Goal: Check status: Check status

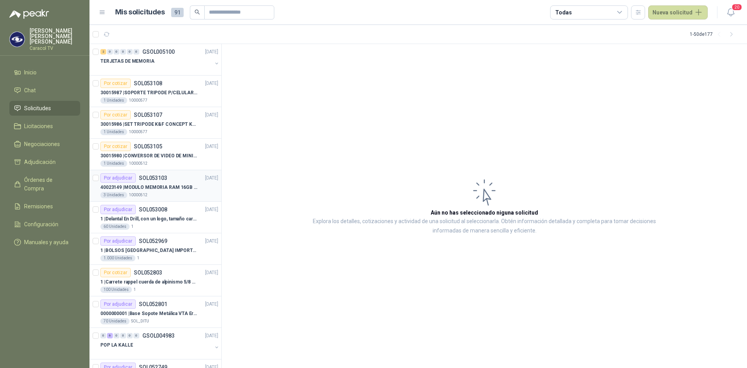
click at [155, 188] on p "40023149 | MODULO MEMORIA RAM 16GB DDR4 2666 MHZ - PORTATIL" at bounding box center [148, 187] width 97 height 7
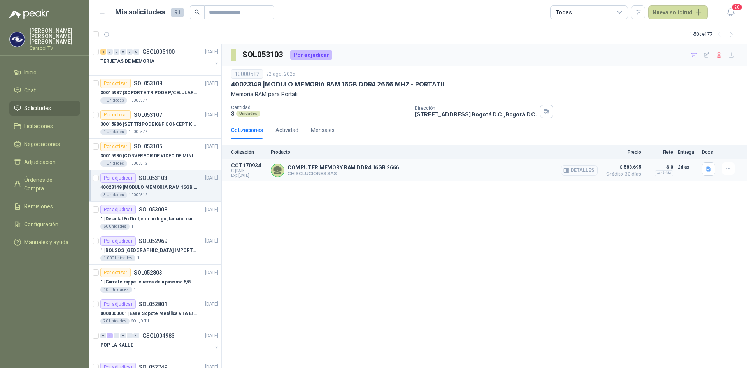
click at [580, 168] on button "Detalles" at bounding box center [579, 170] width 37 height 11
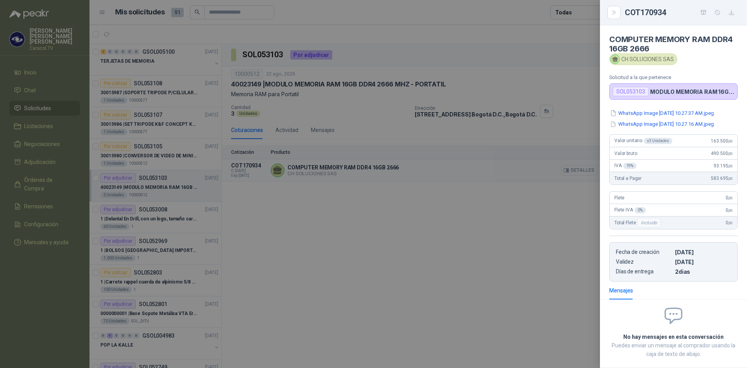
scroll to position [51, 0]
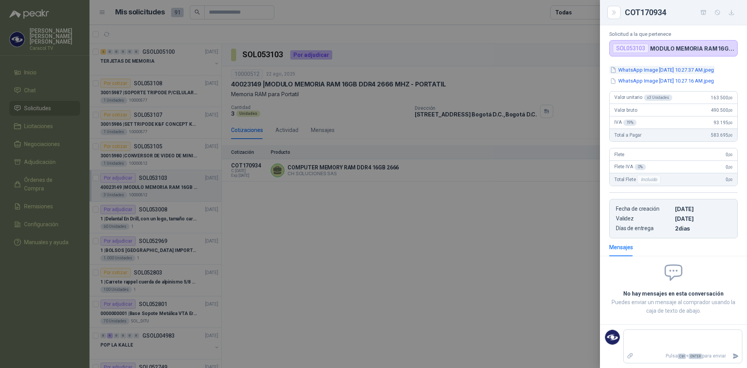
click at [671, 67] on button "WhatsApp Image 2025-08-22 at 10.27.37 AM.jpeg" at bounding box center [661, 70] width 105 height 8
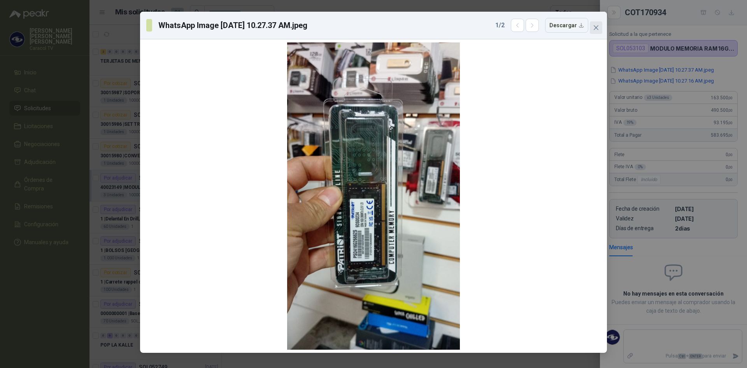
click at [596, 26] on icon "close" at bounding box center [596, 28] width 6 height 6
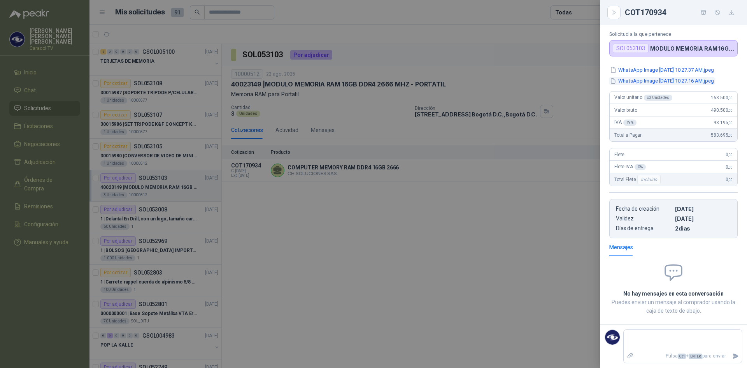
click at [680, 84] on button "WhatsApp Image 2025-08-22 at 10.27.16 AM.jpeg" at bounding box center [661, 81] width 105 height 8
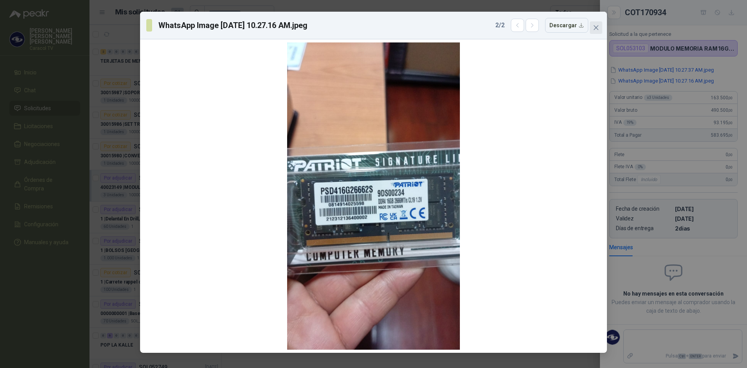
click at [595, 26] on icon "close" at bounding box center [596, 28] width 6 height 6
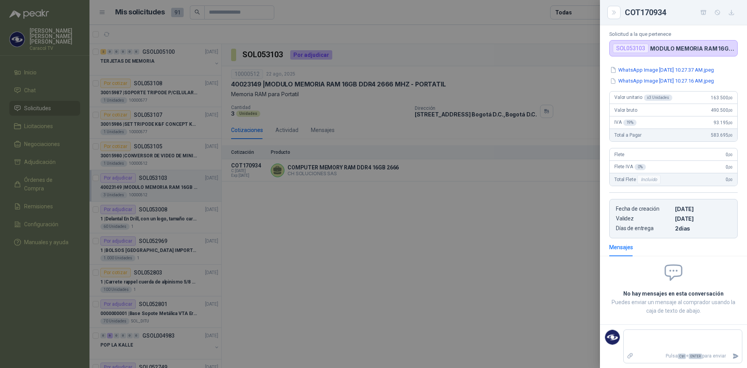
click at [325, 259] on div at bounding box center [373, 184] width 747 height 368
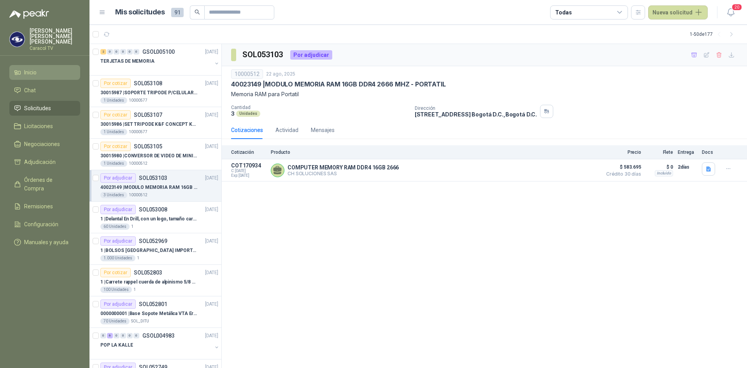
click at [26, 68] on span "Inicio" at bounding box center [30, 72] width 12 height 9
